Goal: Navigation & Orientation: Find specific page/section

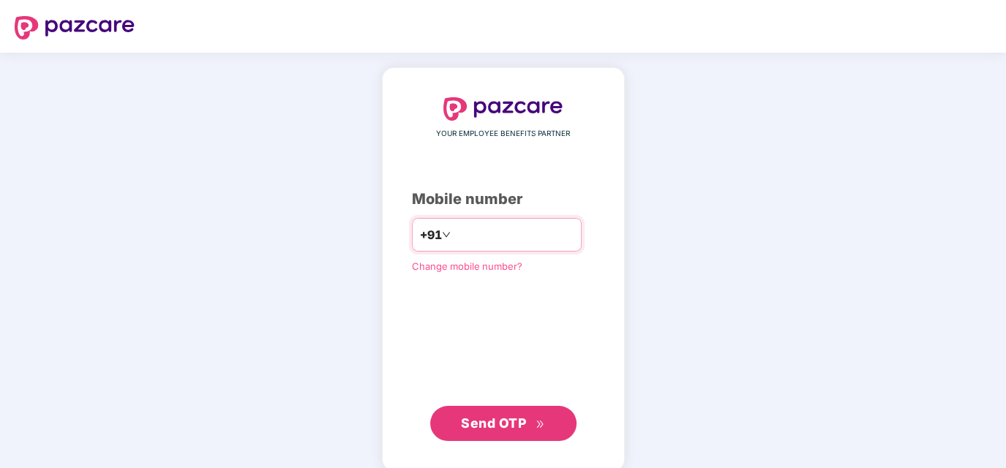
click at [472, 236] on input "number" at bounding box center [514, 234] width 120 height 23
type input "**********"
click at [505, 418] on span "Send OTP" at bounding box center [493, 423] width 65 height 15
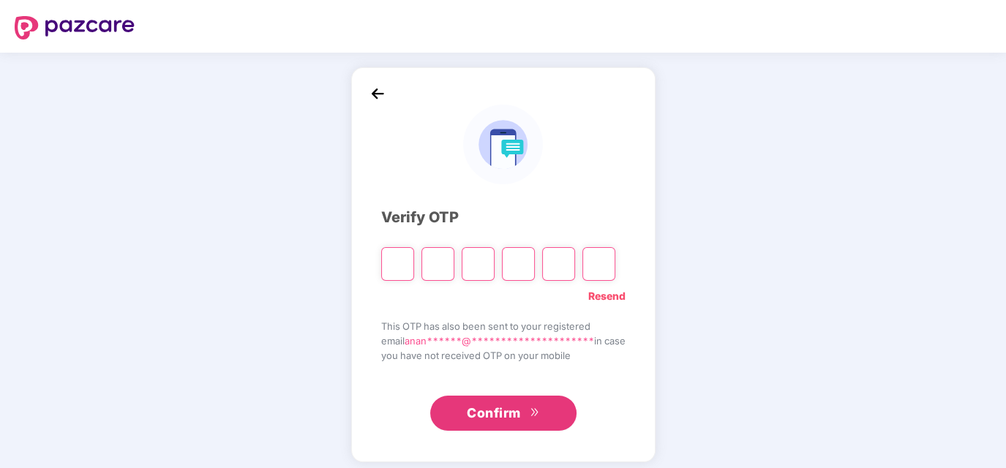
type input "*"
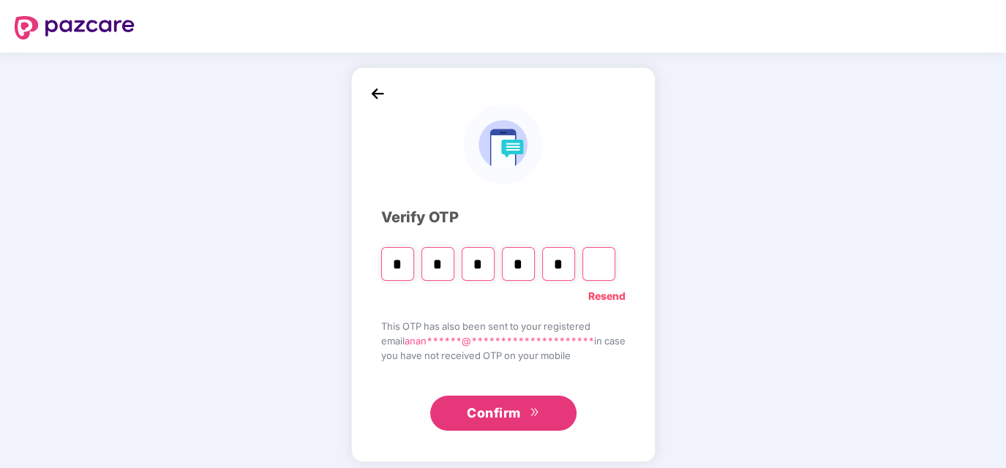
type input "*"
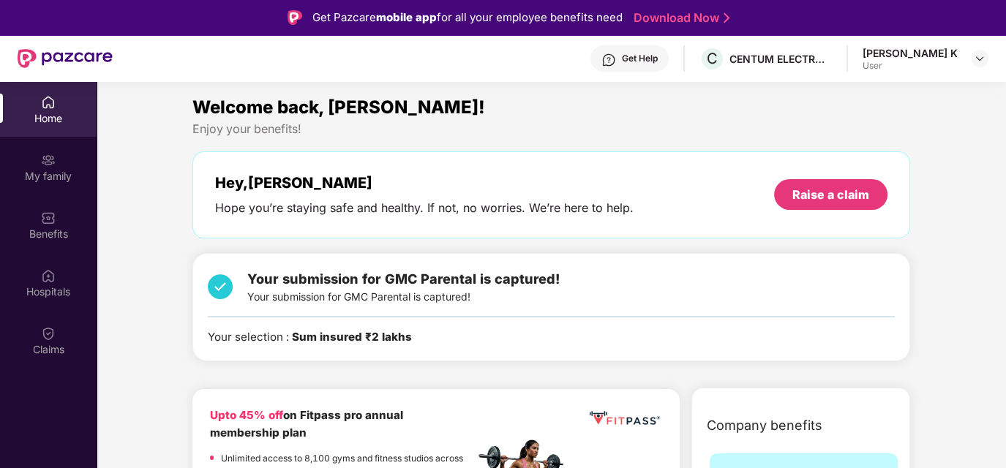
click at [64, 114] on div "Home" at bounding box center [48, 118] width 97 height 15
click at [65, 221] on div "Benefits" at bounding box center [48, 225] width 97 height 55
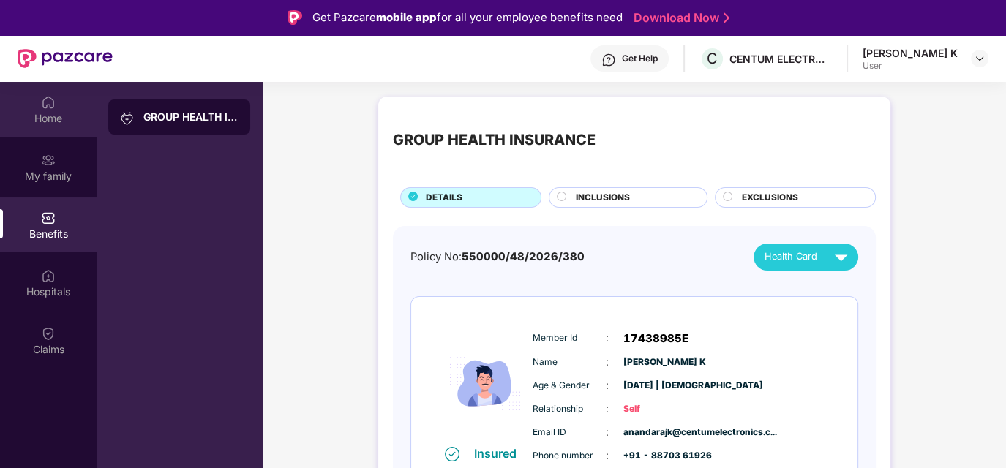
click at [40, 109] on div "Home" at bounding box center [48, 109] width 97 height 55
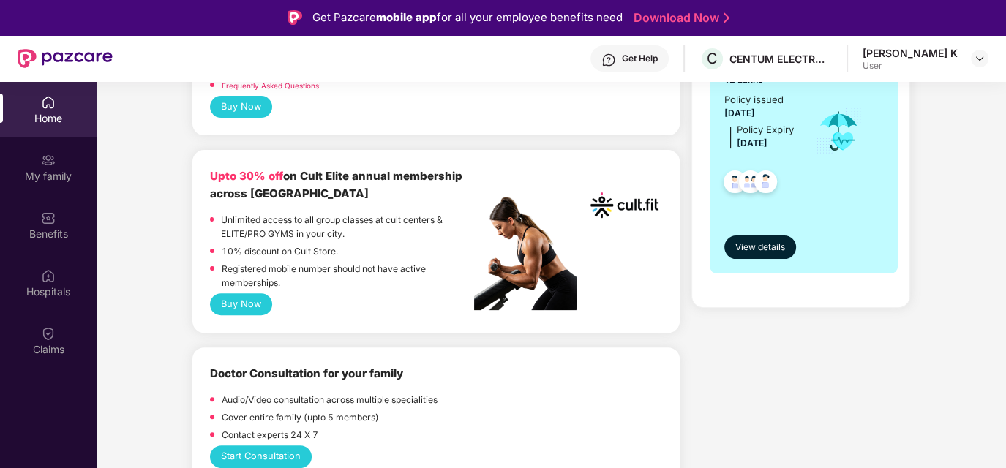
scroll to position [366, 0]
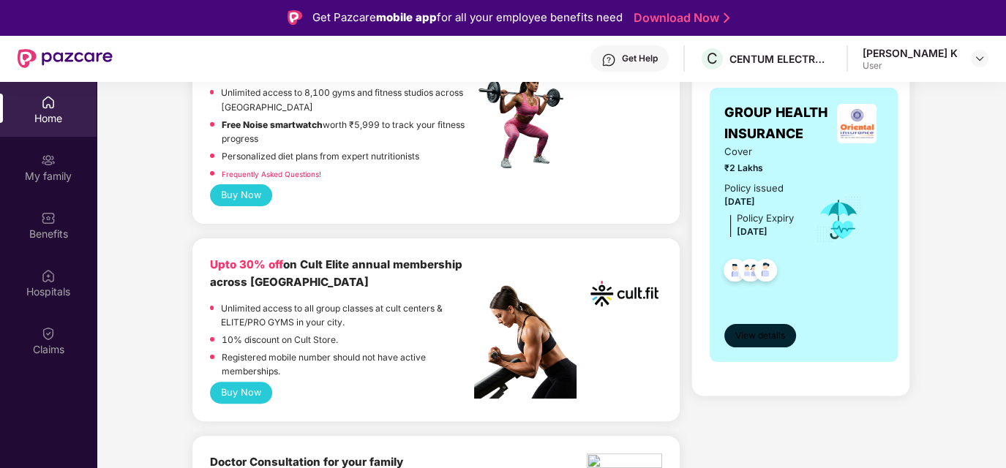
click at [773, 348] on button "View details" at bounding box center [760, 335] width 72 height 23
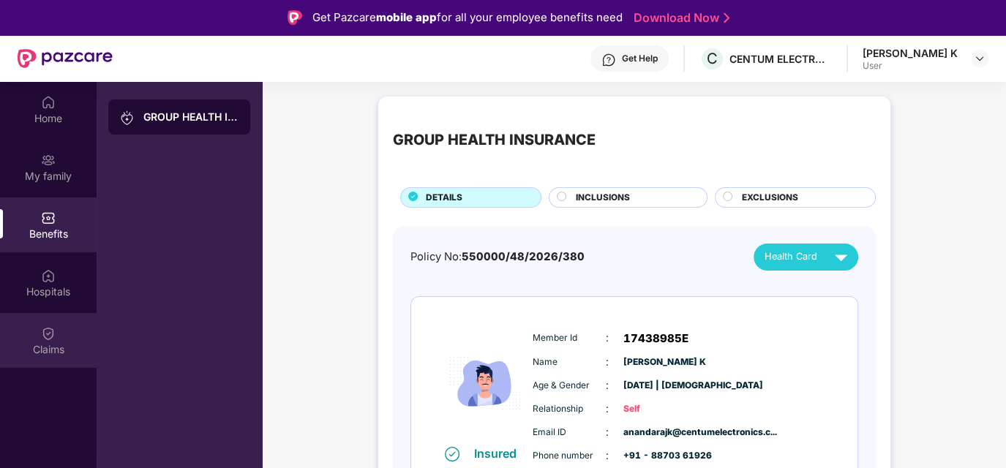
click at [61, 326] on div "Claims" at bounding box center [48, 340] width 97 height 55
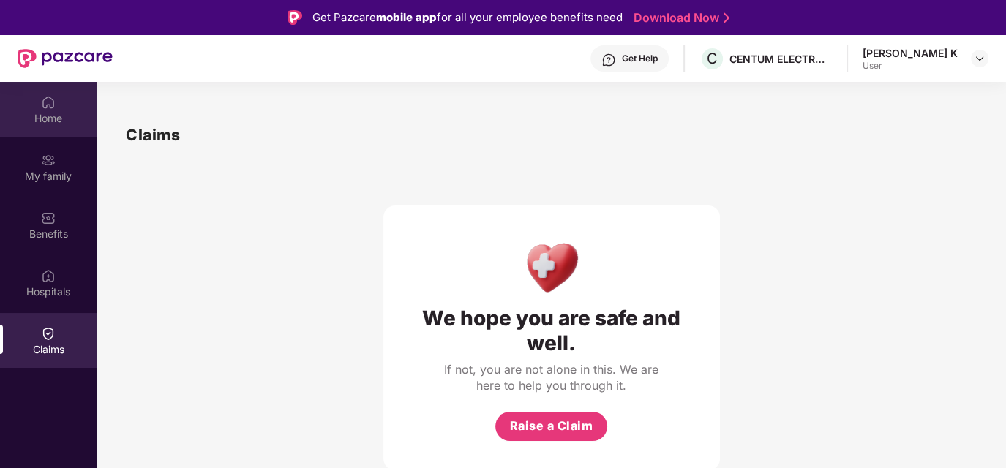
click at [56, 119] on div "Home" at bounding box center [48, 118] width 97 height 15
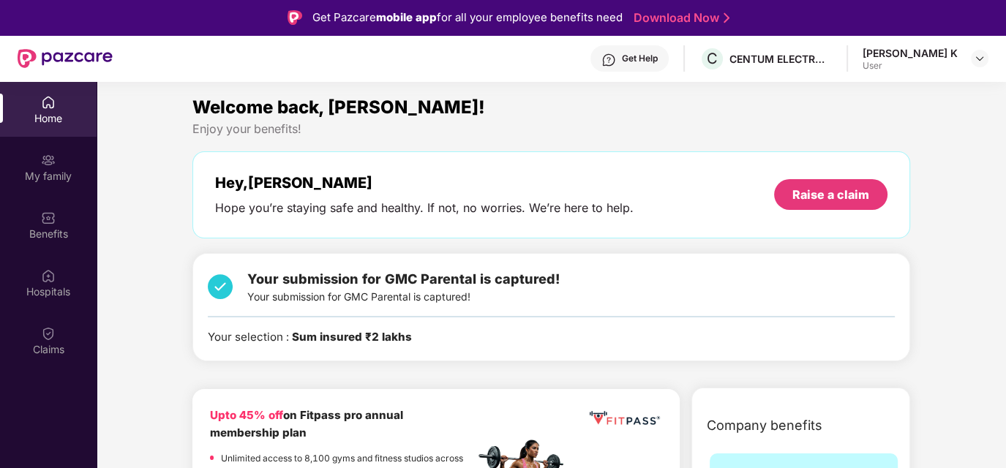
click at [34, 110] on div "Home" at bounding box center [48, 109] width 97 height 55
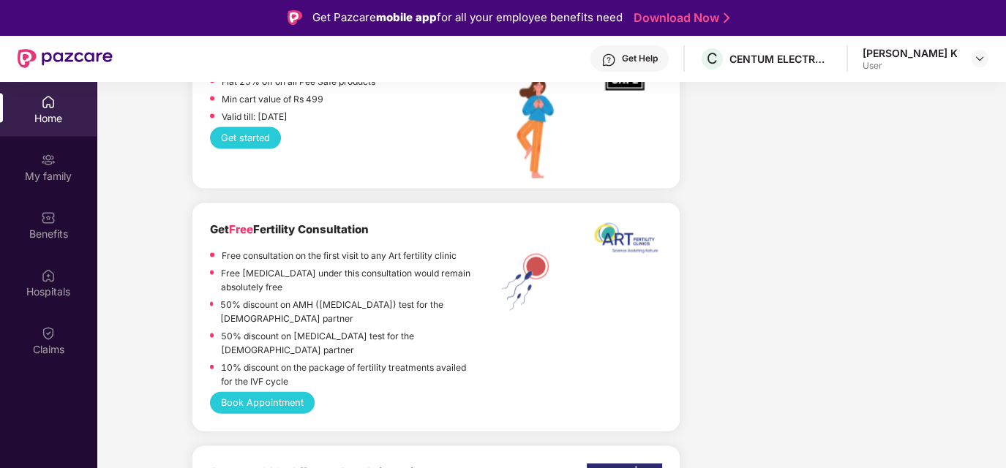
scroll to position [3073, 0]
